Goal: Information Seeking & Learning: Learn about a topic

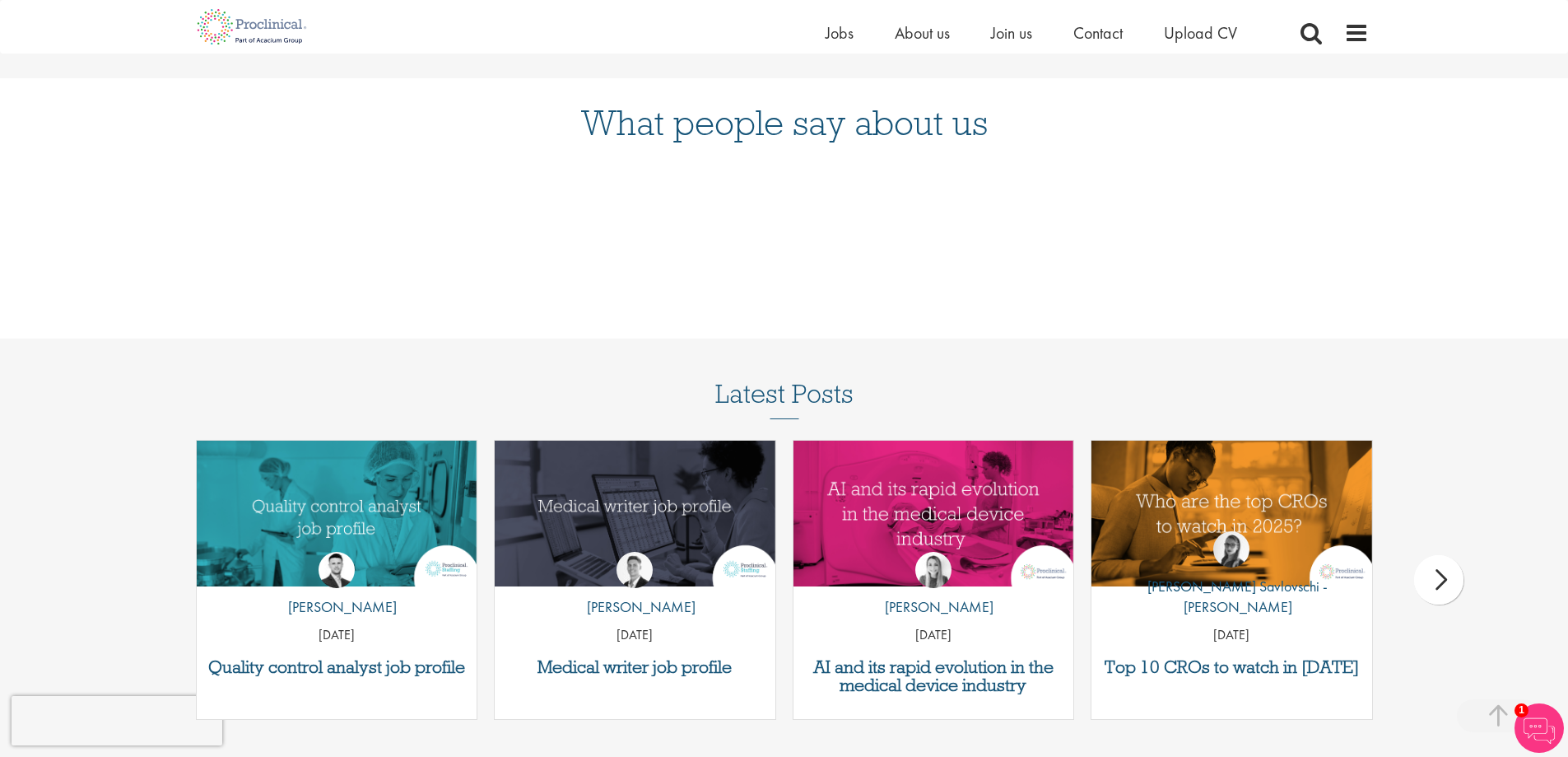
scroll to position [1893, 0]
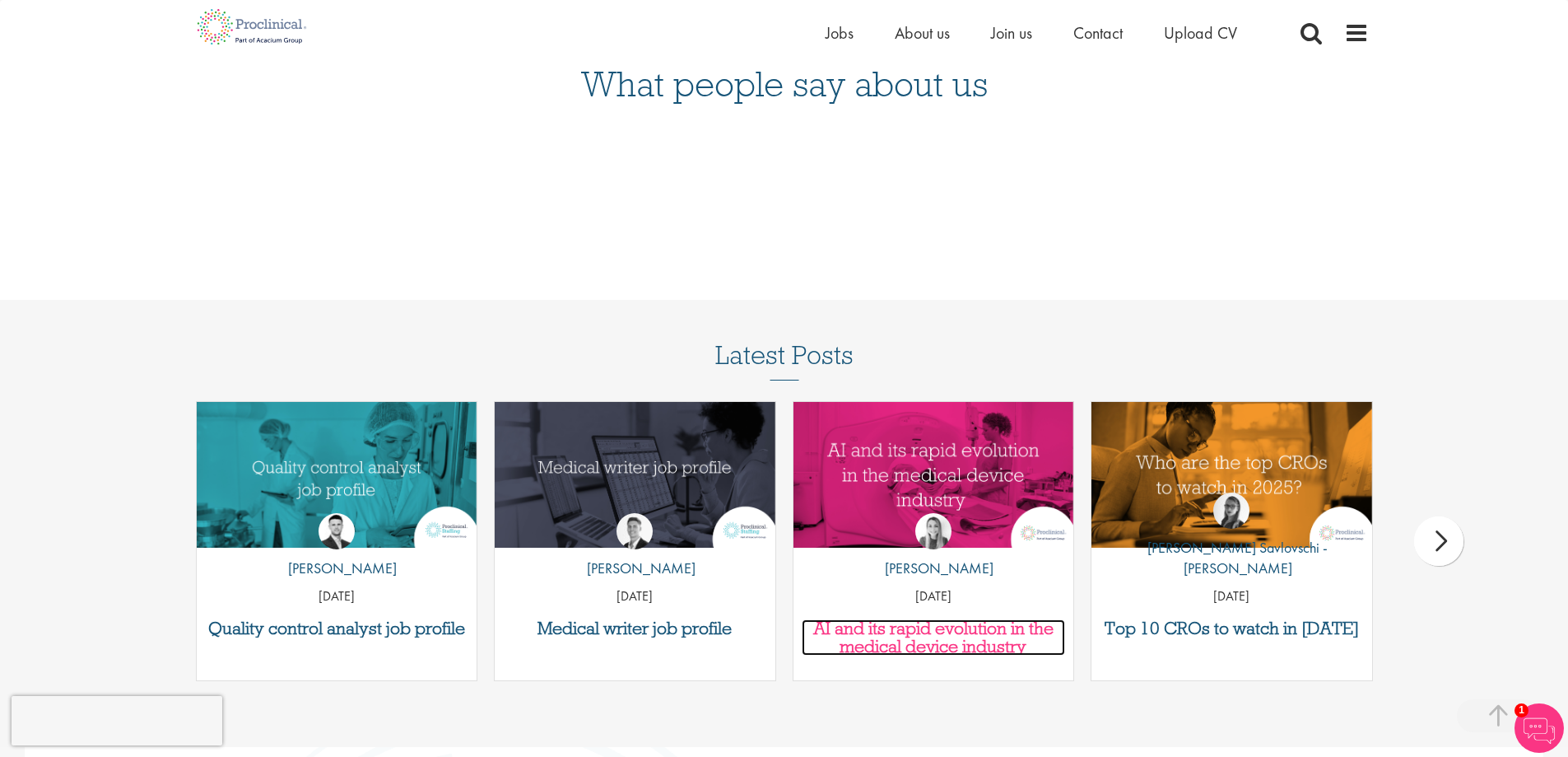
click at [949, 639] on h3 "AI and its rapid evolution in the medical device industry" at bounding box center [933, 637] width 264 height 36
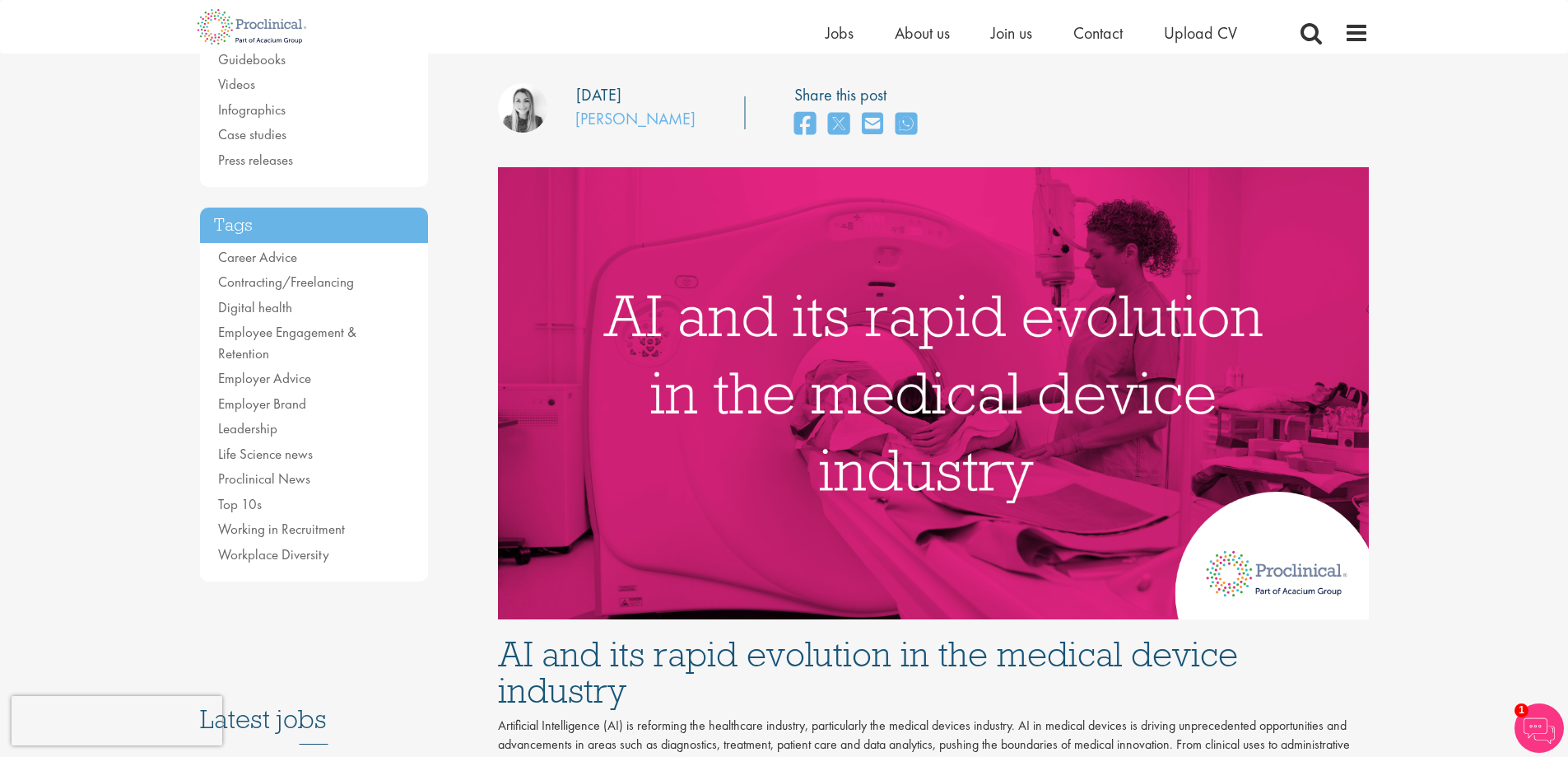
scroll to position [247, 0]
